Goal: Task Accomplishment & Management: Manage account settings

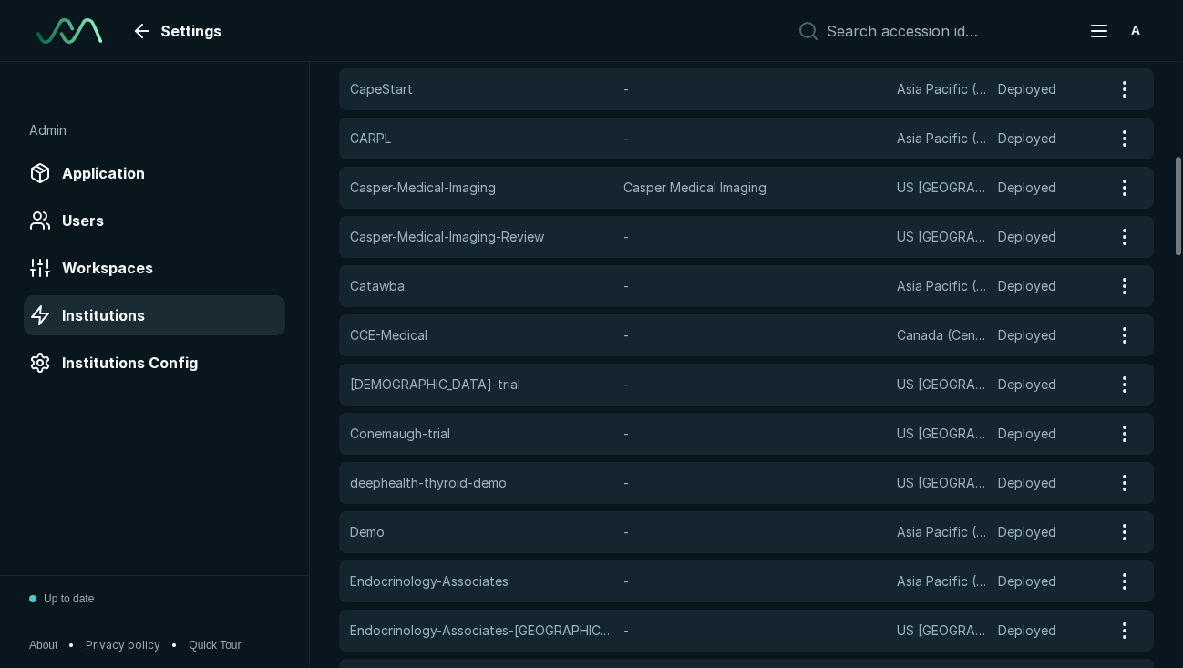
scroll to position [572, 0]
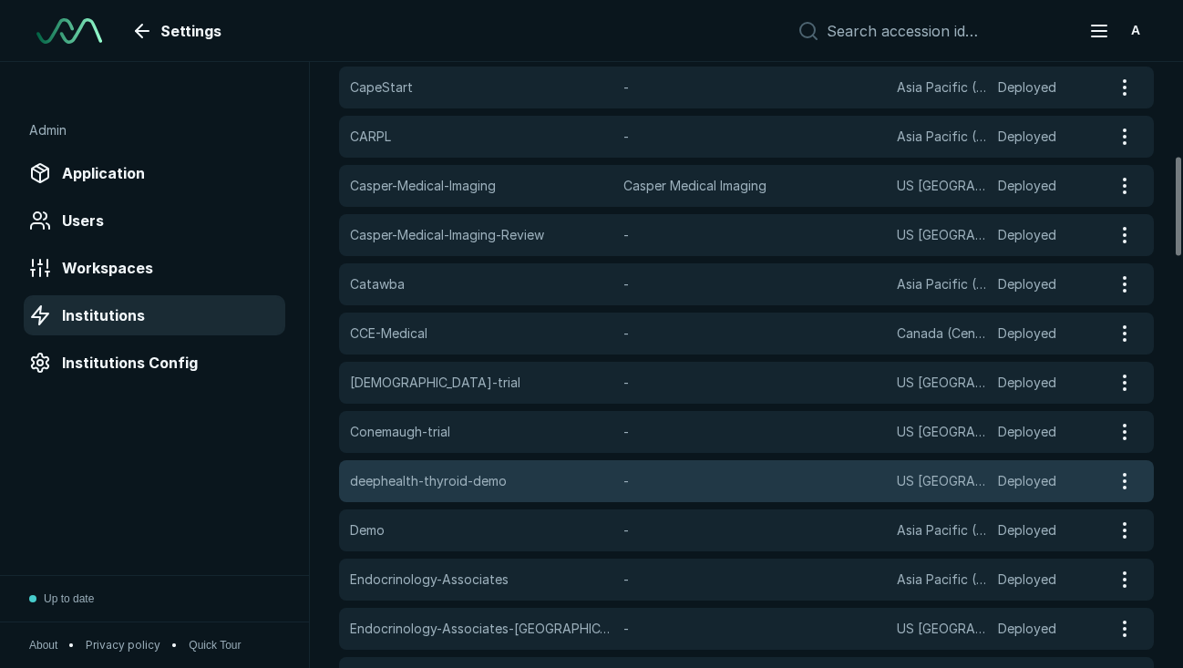
click at [640, 477] on span "-" at bounding box center [754, 481] width 263 height 20
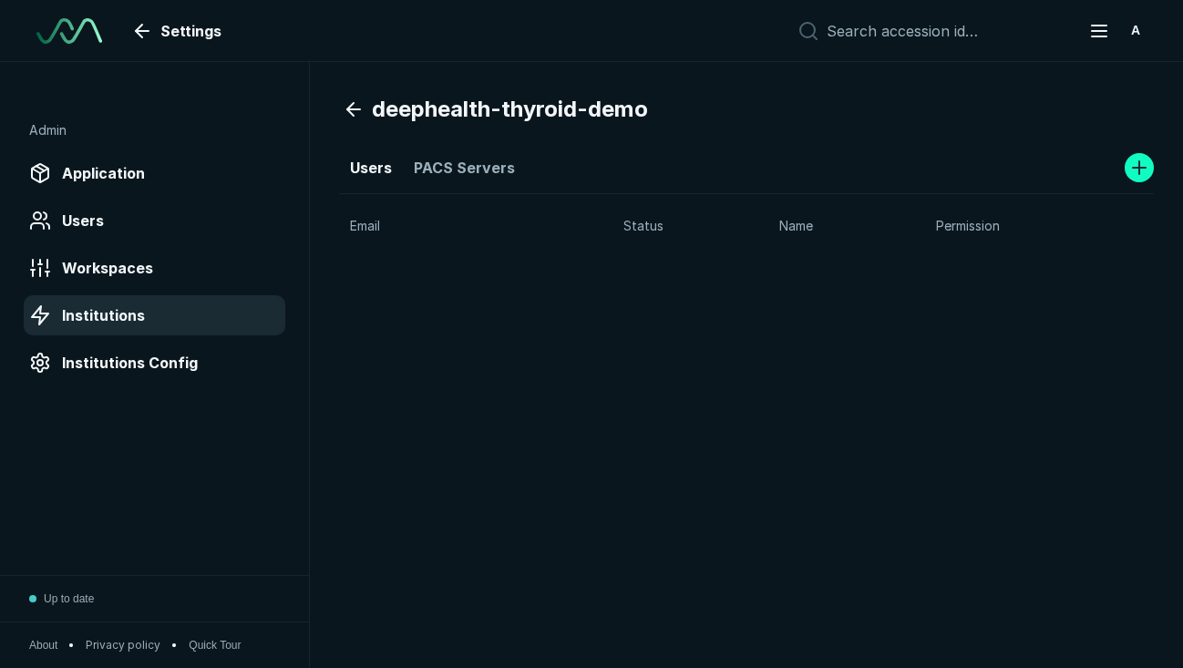
click at [1138, 167] on link at bounding box center [1139, 167] width 29 height 29
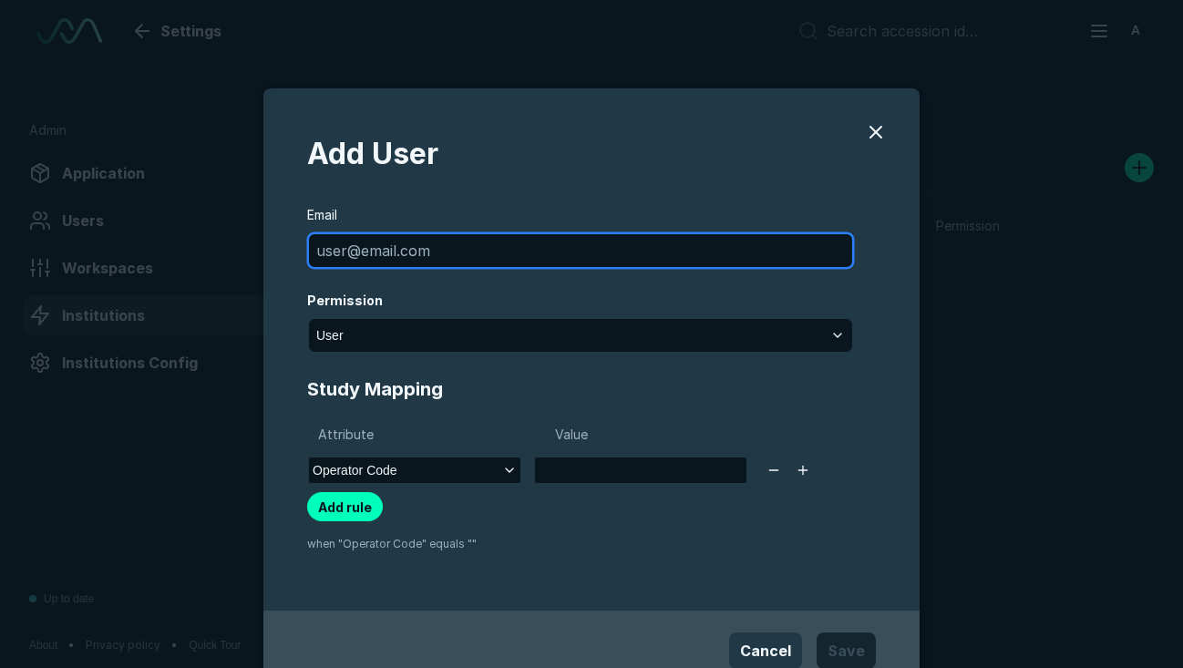
click at [633, 260] on input "modal" at bounding box center [580, 250] width 543 height 33
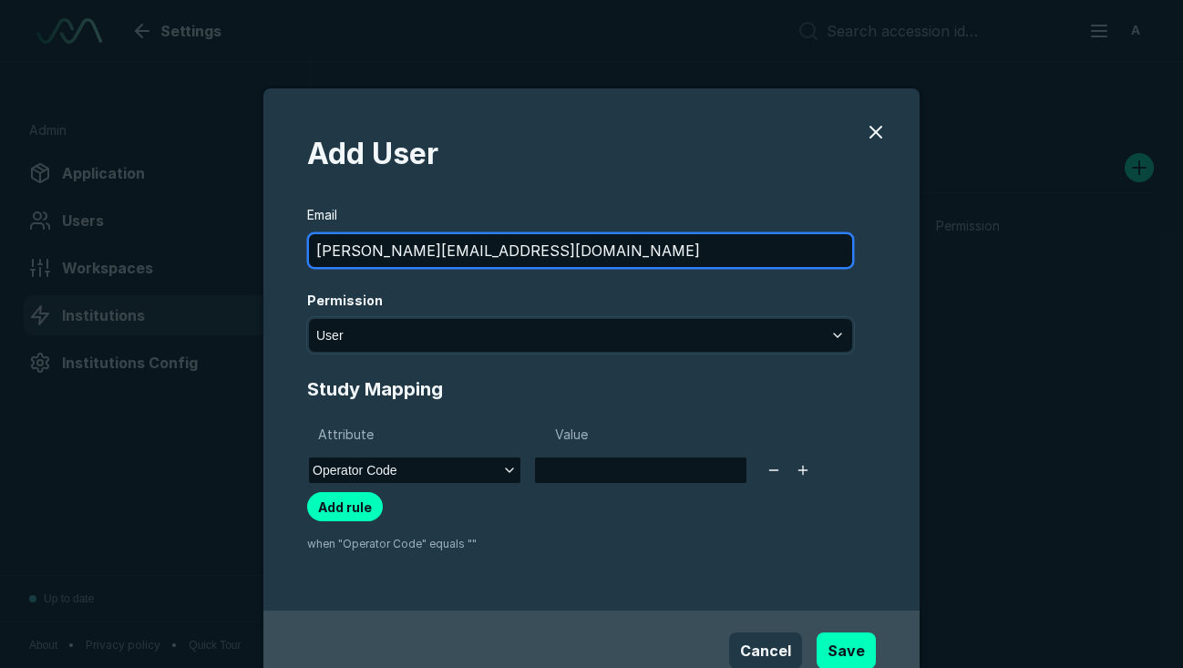
type input "[PERSON_NAME][EMAIL_ADDRESS][DOMAIN_NAME]"
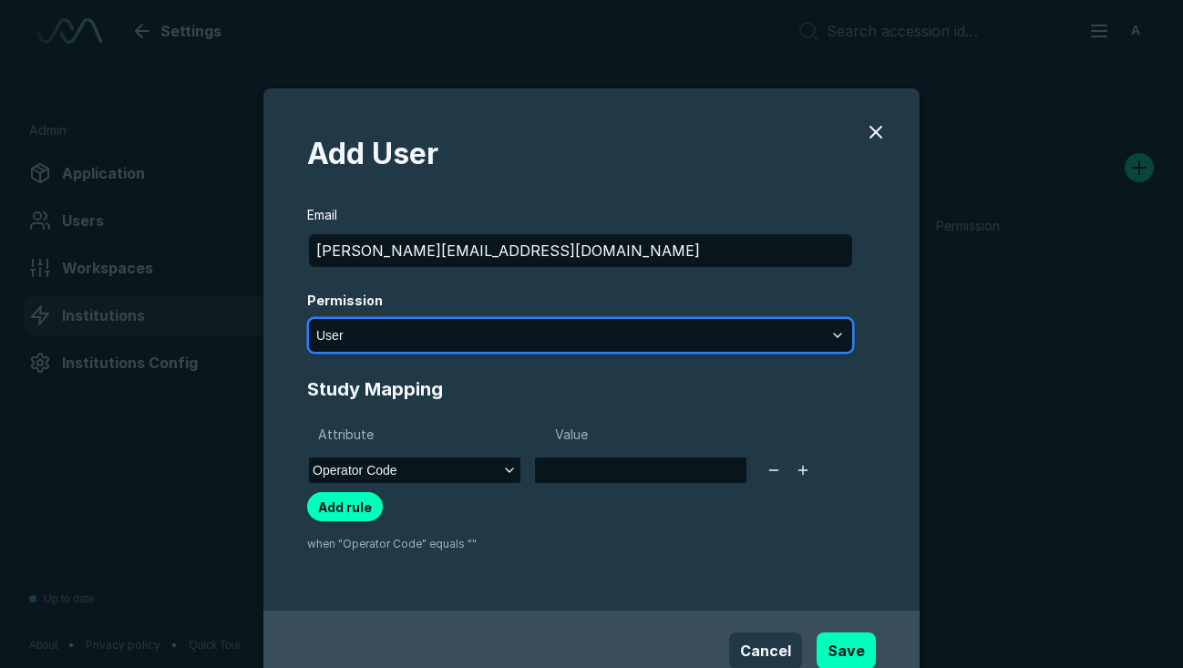
click at [644, 345] on button "User" at bounding box center [580, 335] width 543 height 33
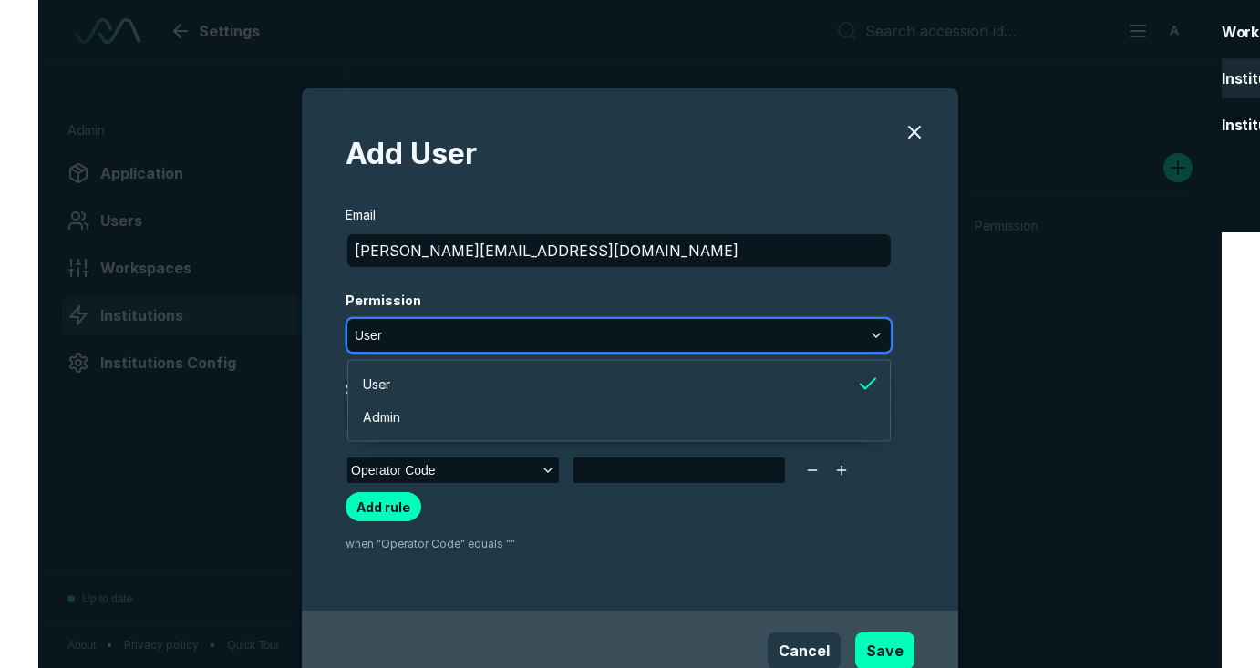
scroll to position [2599, 4783]
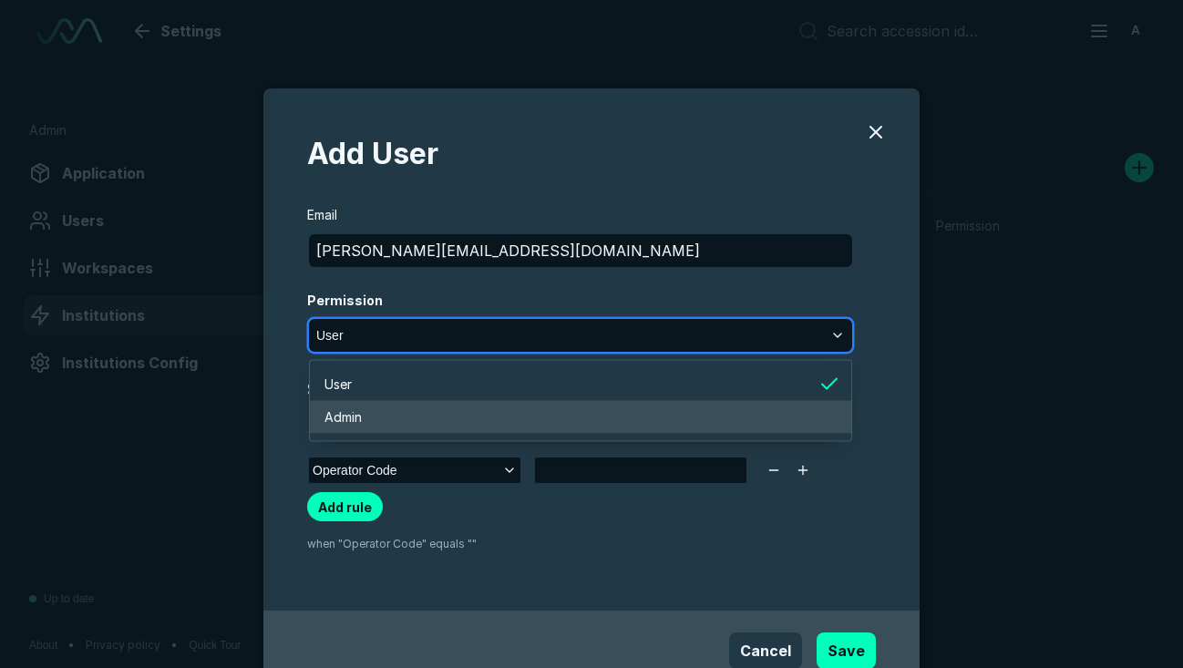
click at [551, 409] on li "Admin" at bounding box center [580, 417] width 541 height 33
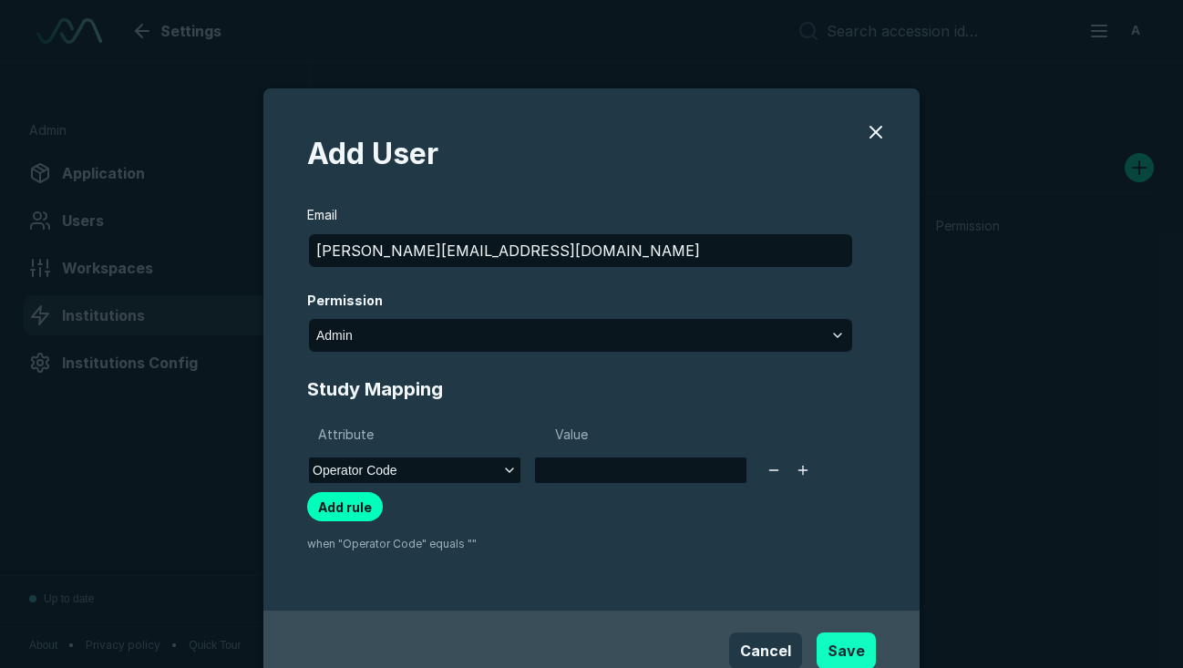
click at [851, 654] on button "Save" at bounding box center [846, 651] width 59 height 36
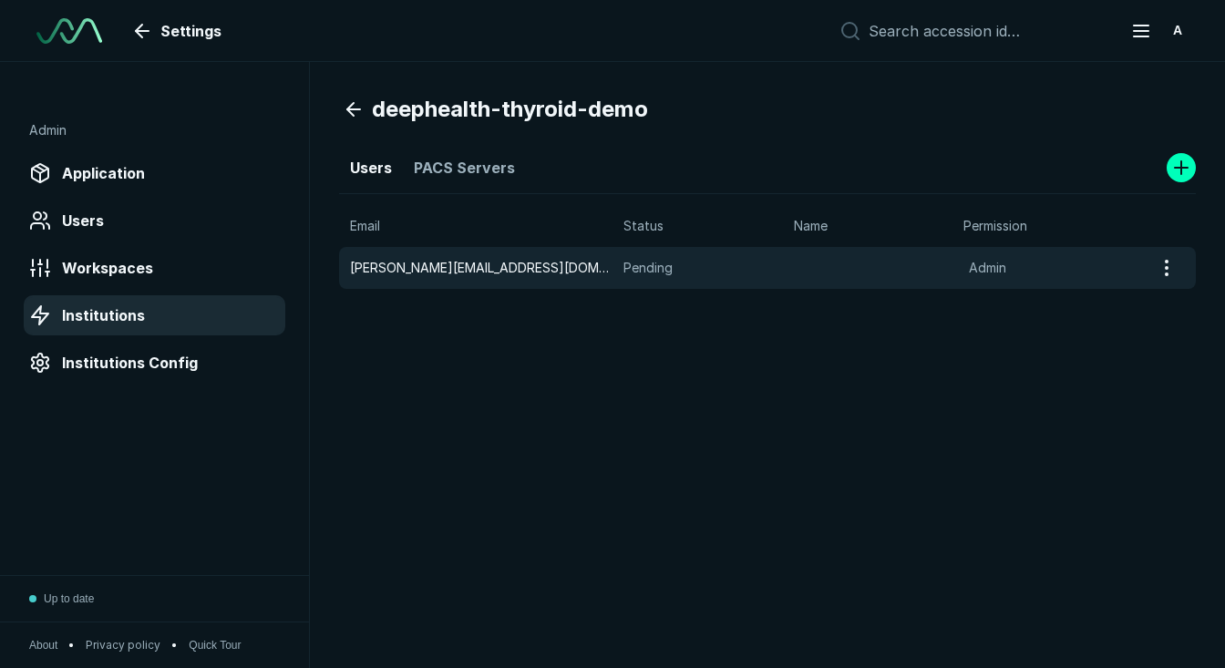
scroll to position [4739, 6169]
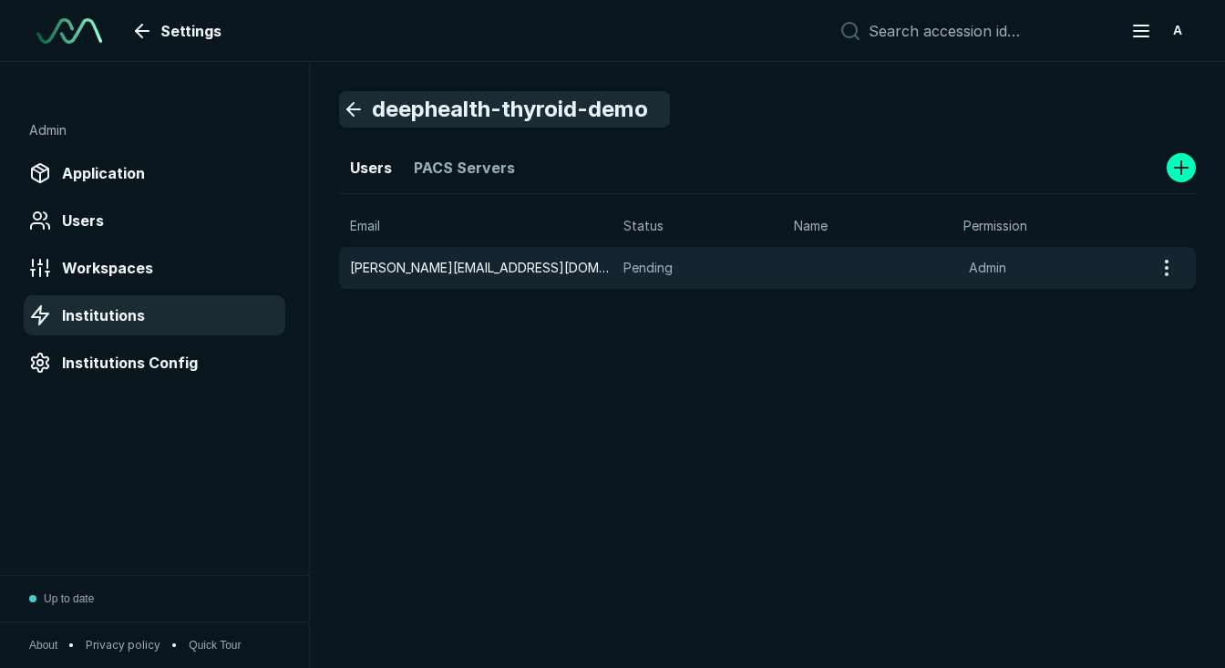
click at [358, 110] on link "deephealth-thyroid-demo" at bounding box center [504, 109] width 331 height 36
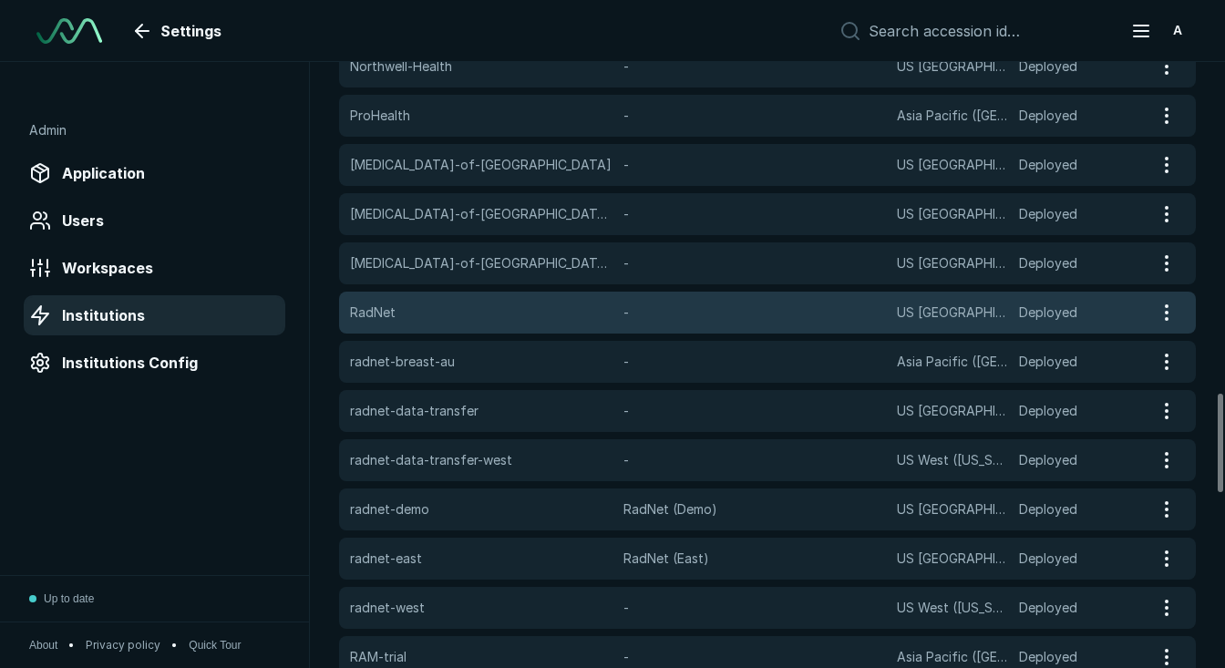
scroll to position [2021, 0]
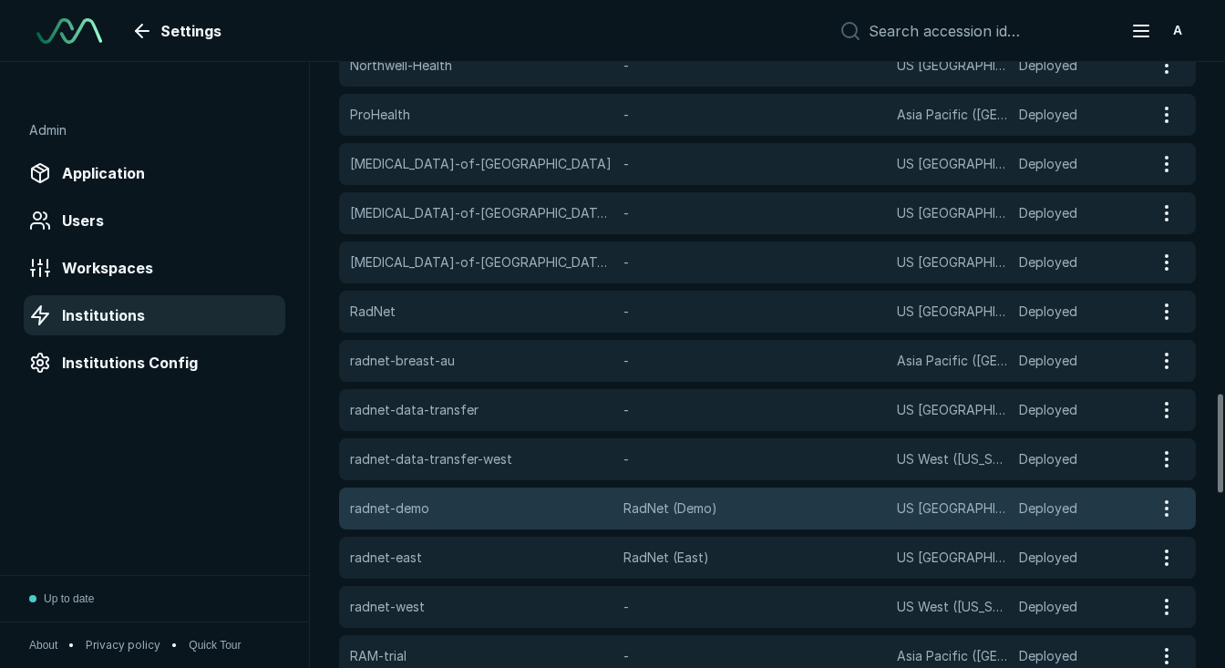
click at [530, 507] on span "radnet-demo" at bounding box center [481, 509] width 263 height 20
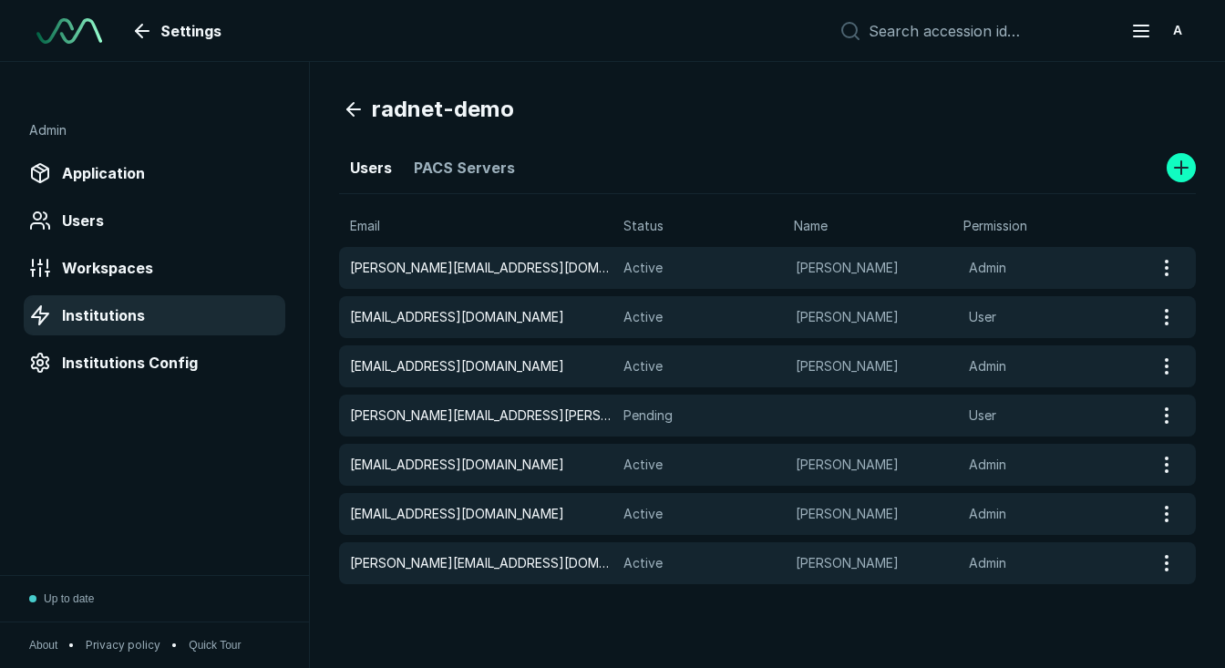
click at [1181, 165] on link at bounding box center [1181, 167] width 29 height 29
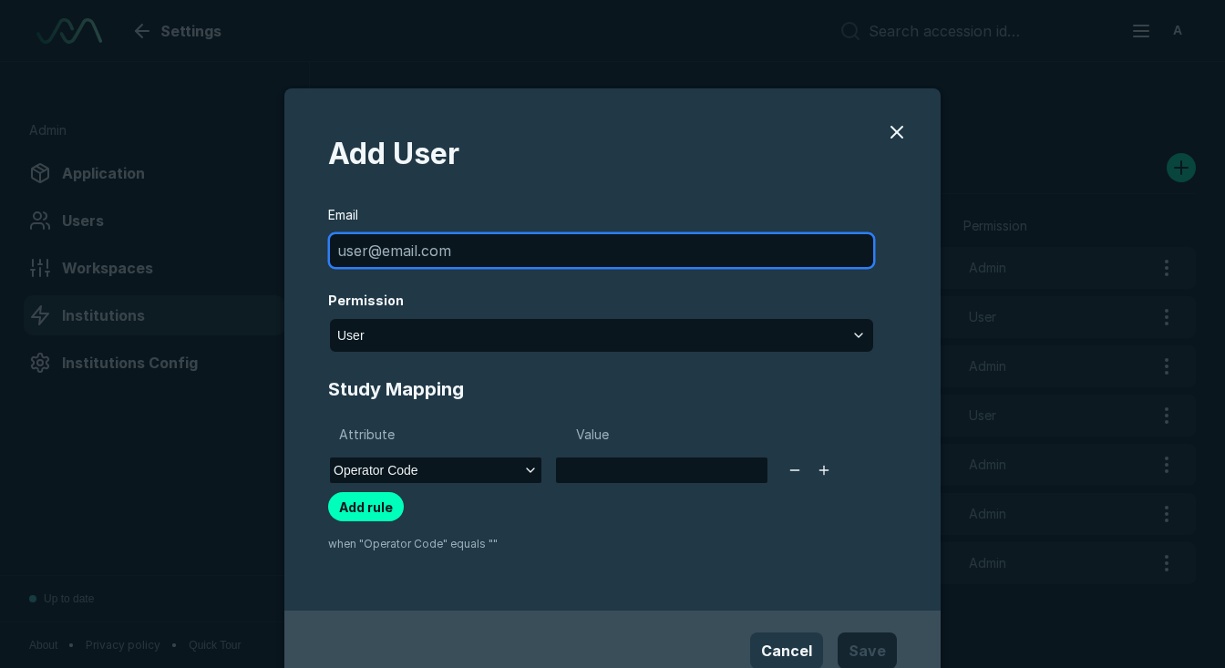
click at [553, 245] on input "modal" at bounding box center [601, 250] width 543 height 33
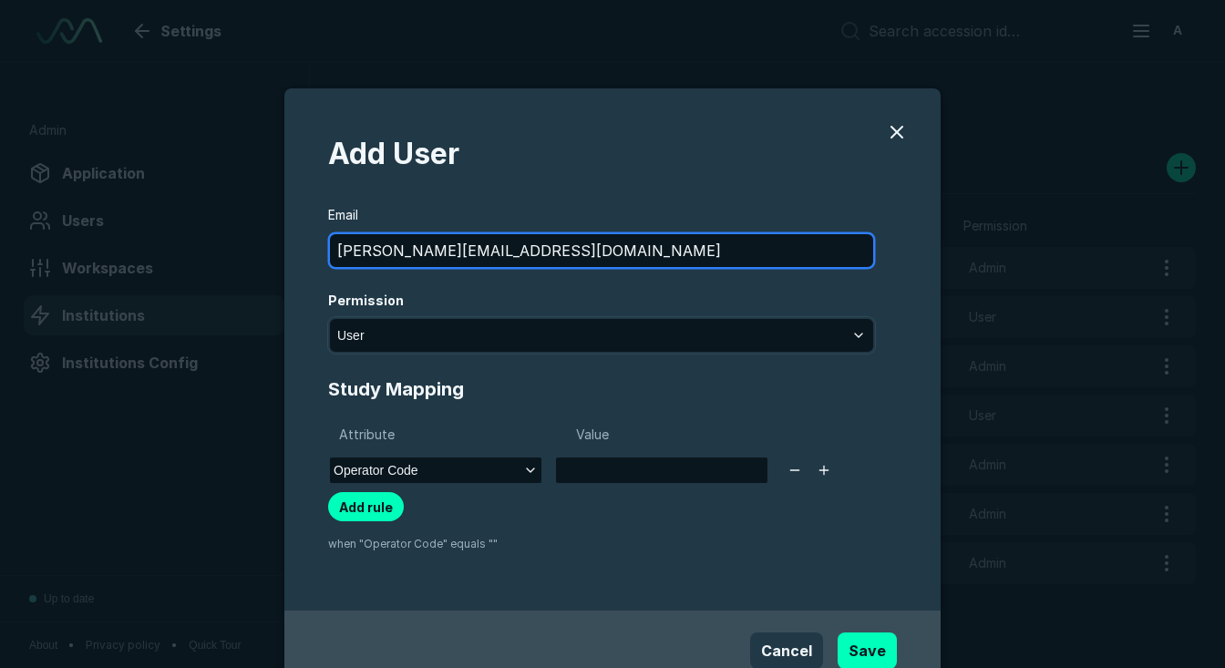
type input "[PERSON_NAME][EMAIL_ADDRESS][DOMAIN_NAME]"
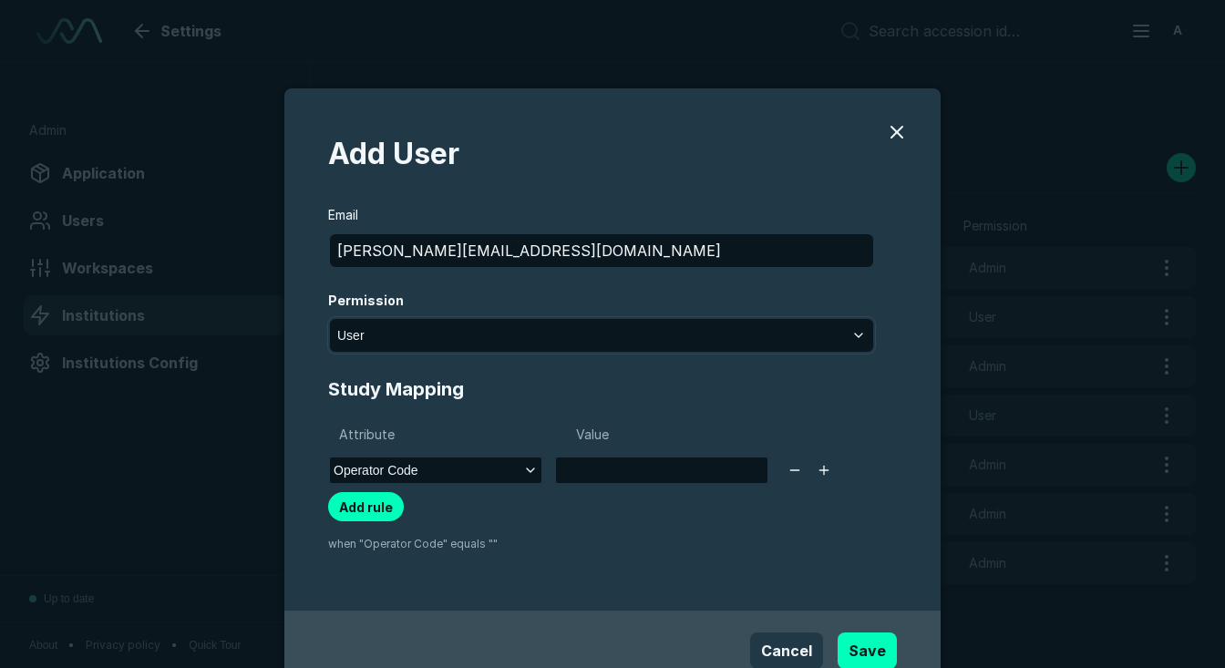
click at [714, 317] on div "User" at bounding box center [601, 335] width 547 height 36
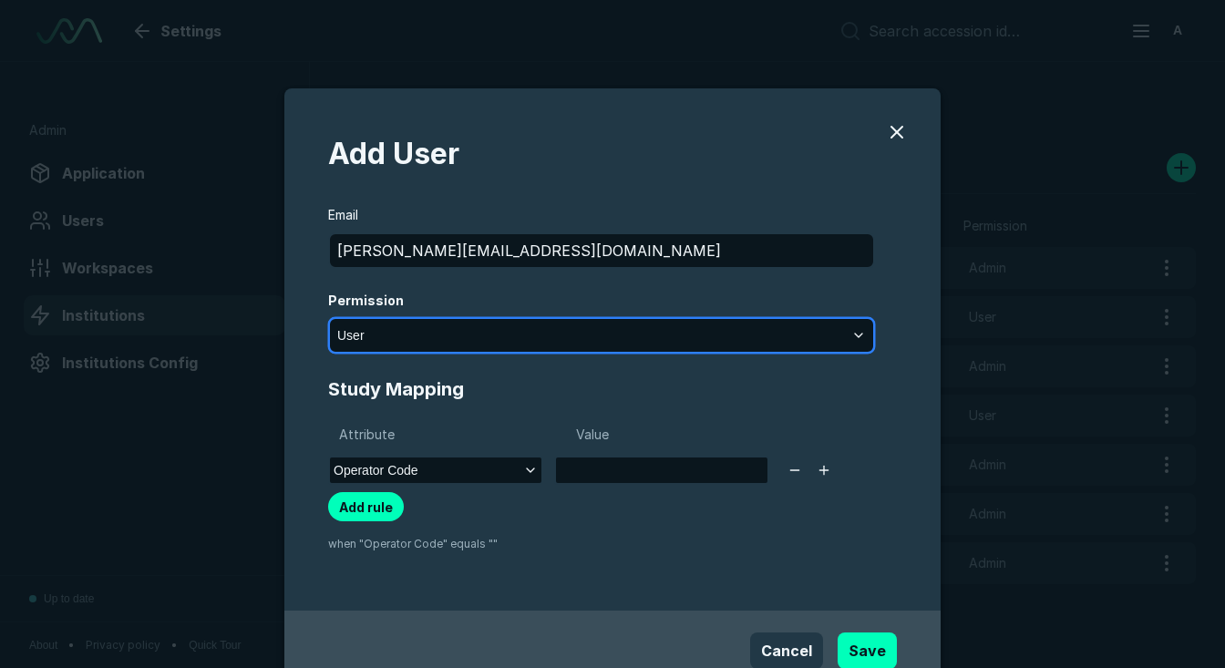
click at [714, 327] on button "User" at bounding box center [601, 335] width 543 height 33
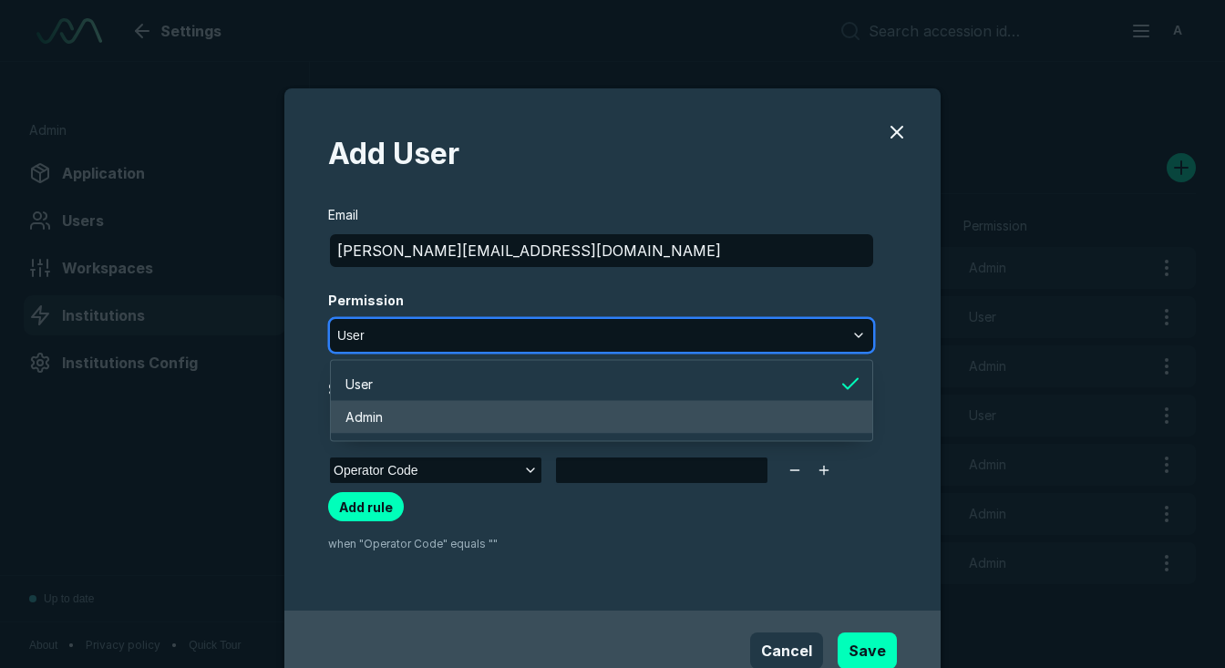
click at [554, 415] on li "Admin" at bounding box center [601, 417] width 541 height 33
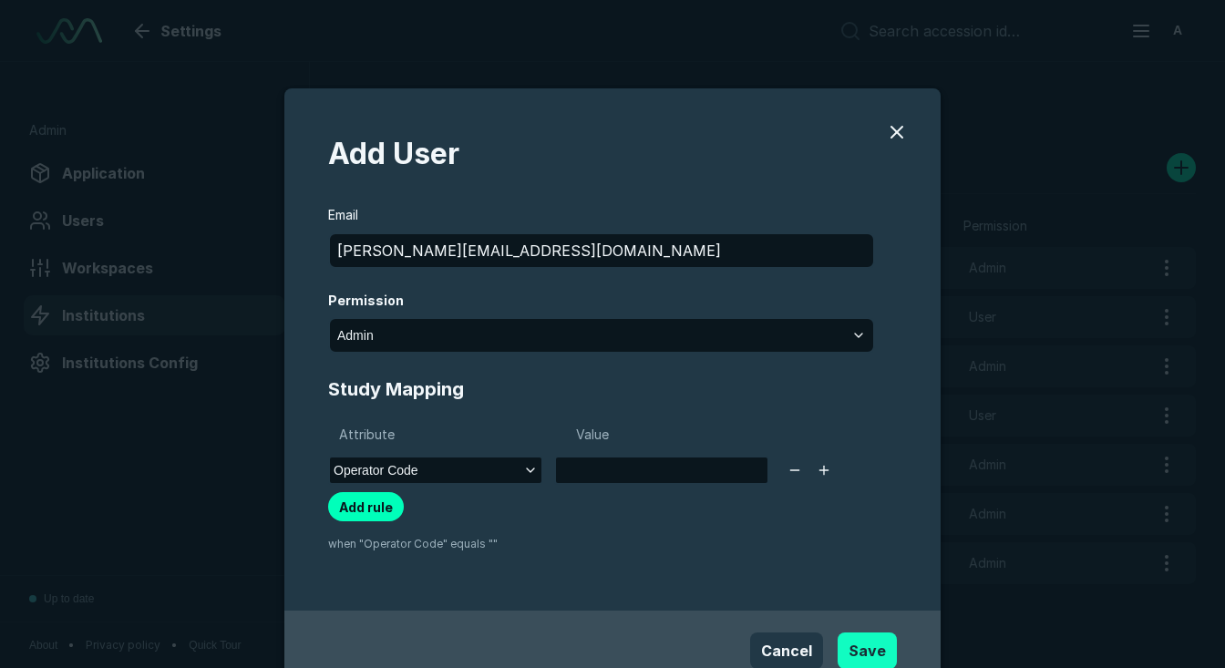
click at [871, 642] on button "Save" at bounding box center [867, 651] width 59 height 36
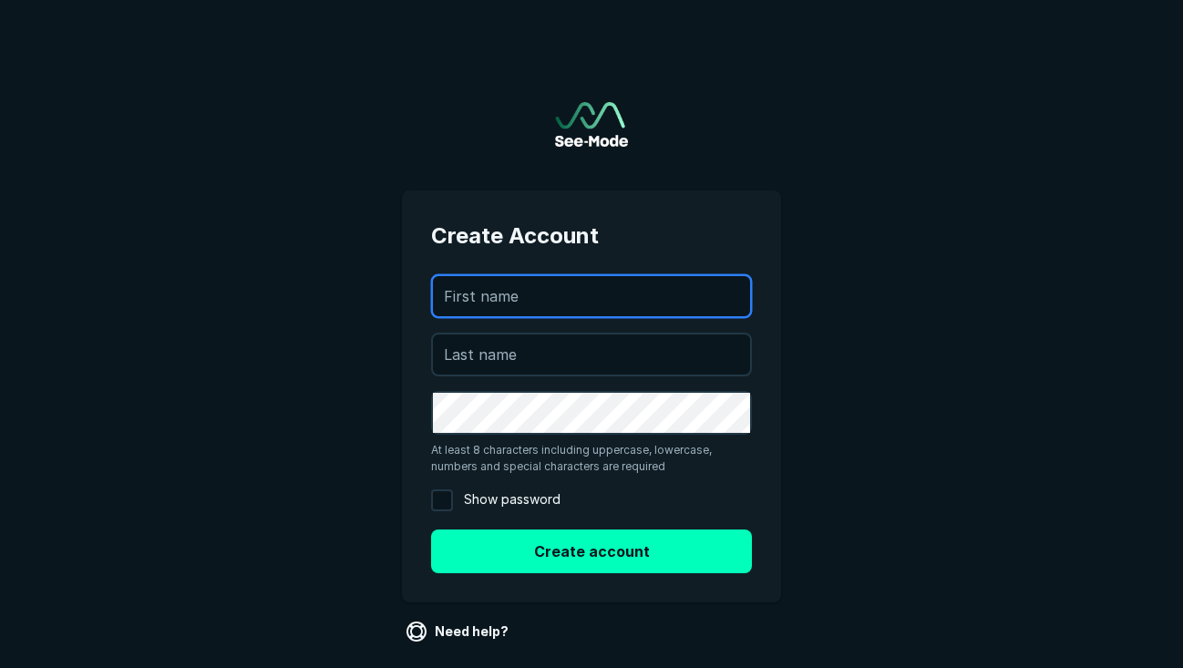
click at [541, 308] on input "text" at bounding box center [591, 296] width 317 height 40
type input "[PERSON_NAME]"
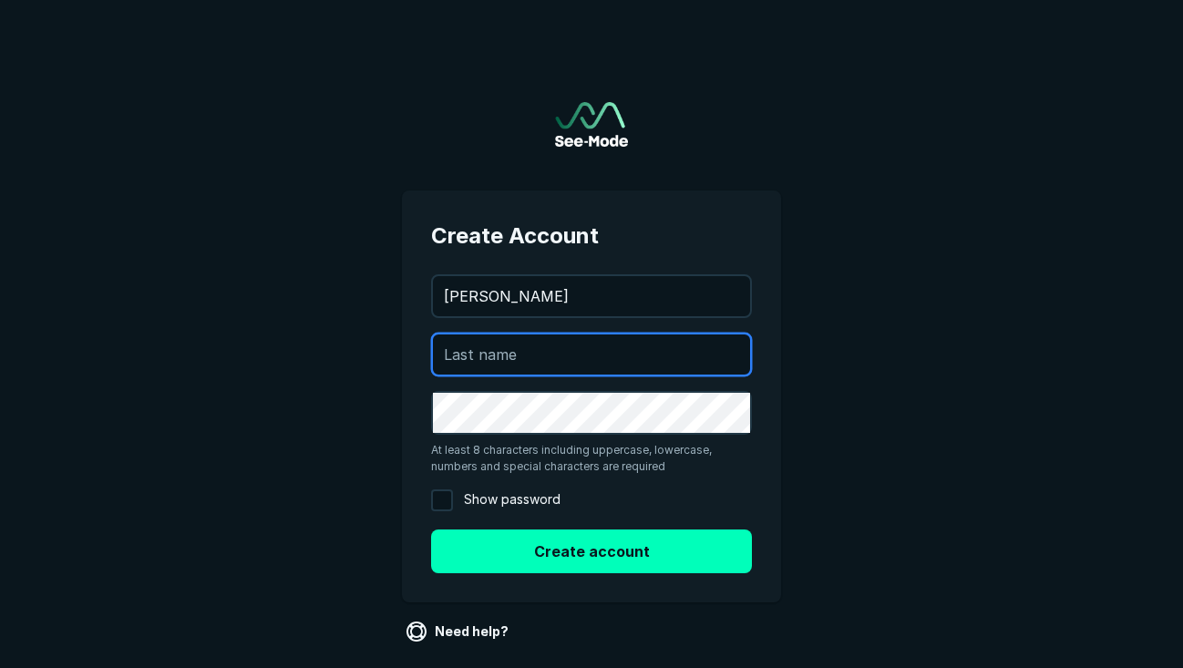
click at [561, 356] on input "text" at bounding box center [591, 355] width 317 height 40
type input "[PERSON_NAME]"
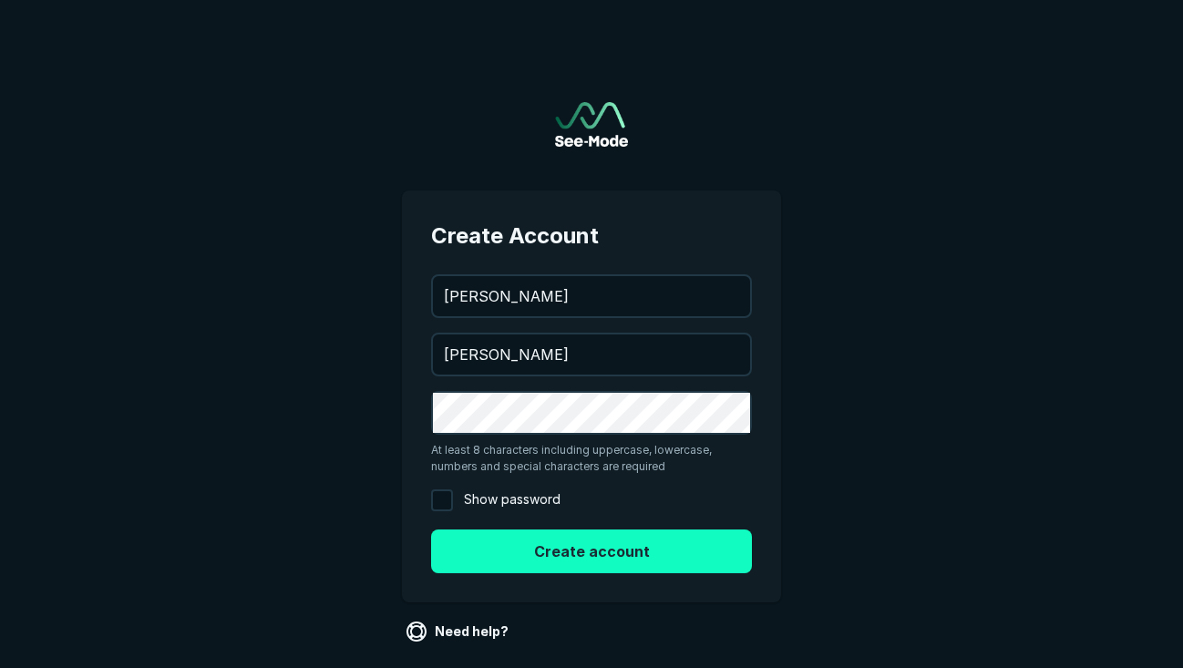
click at [539, 559] on button "Create account" at bounding box center [591, 552] width 321 height 44
